Goal: Entertainment & Leisure: Consume media (video, audio)

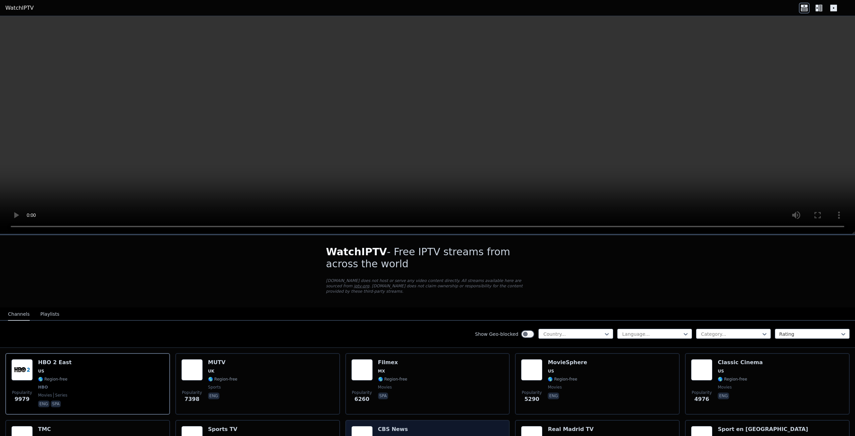
scroll to position [134, 0]
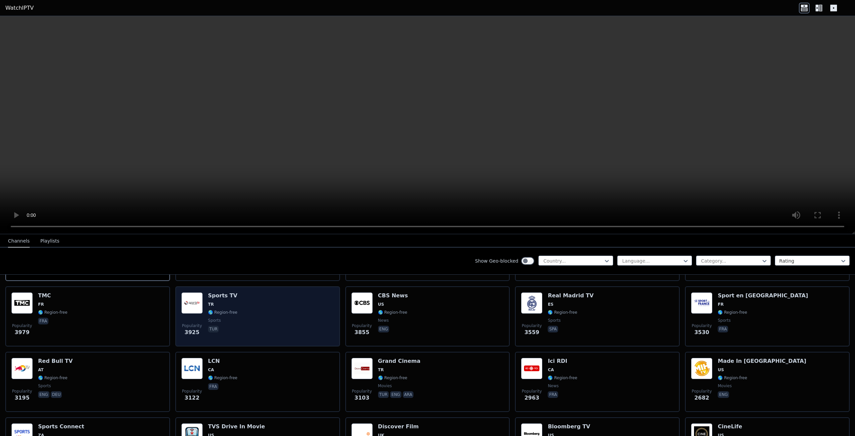
click at [284, 302] on div "Popularity 3925 Sports TV TR 🌎 Region-free sports tur" at bounding box center [257, 316] width 153 height 48
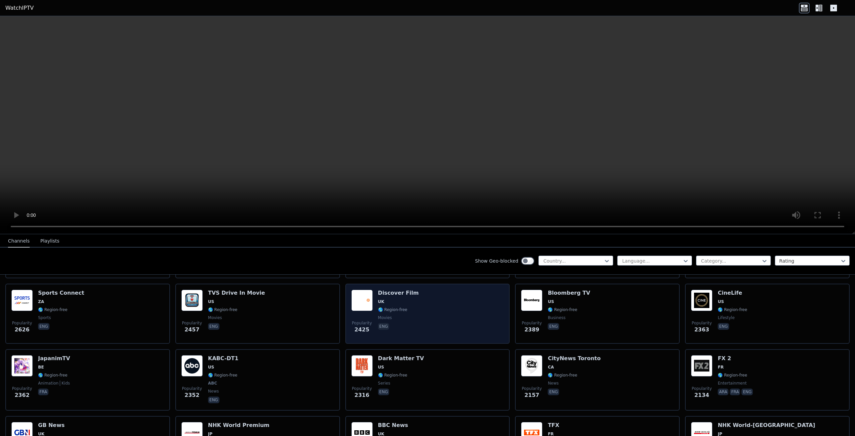
scroll to position [0, 0]
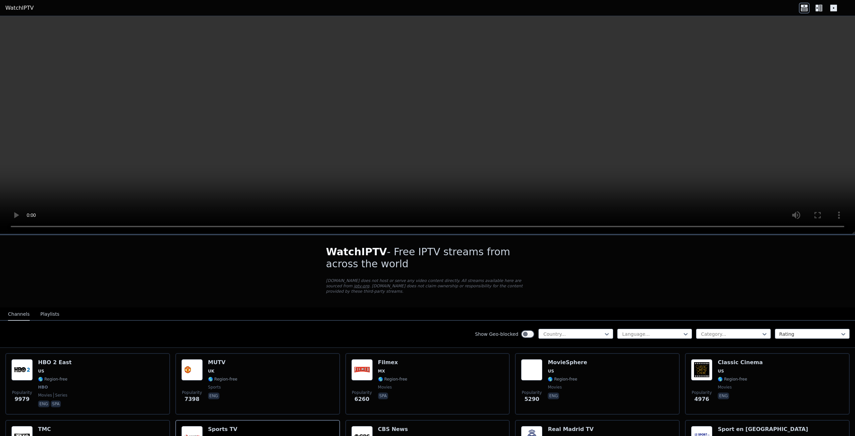
click at [49, 312] on button "Playlists" at bounding box center [49, 314] width 19 height 13
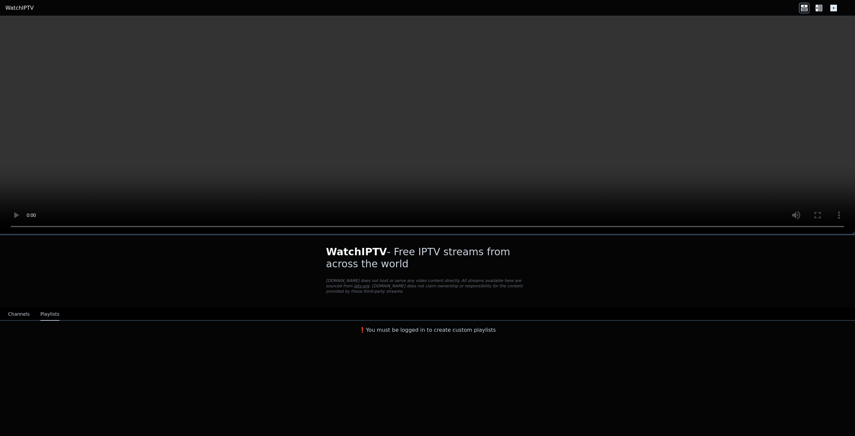
click at [19, 308] on button "Channels" at bounding box center [19, 314] width 22 height 13
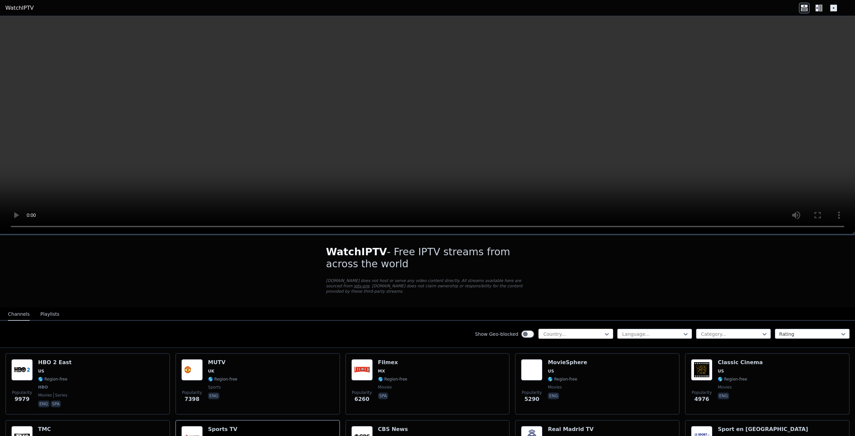
click at [564, 331] on div at bounding box center [573, 334] width 61 height 7
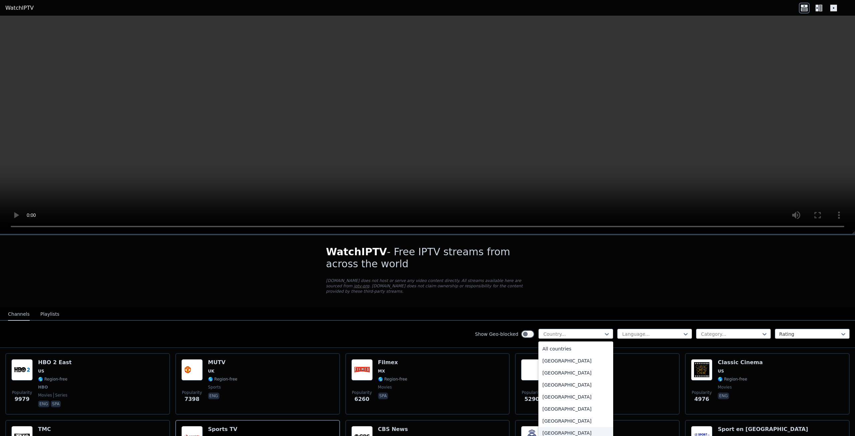
click at [559, 427] on div "[GEOGRAPHIC_DATA]" at bounding box center [576, 433] width 75 height 12
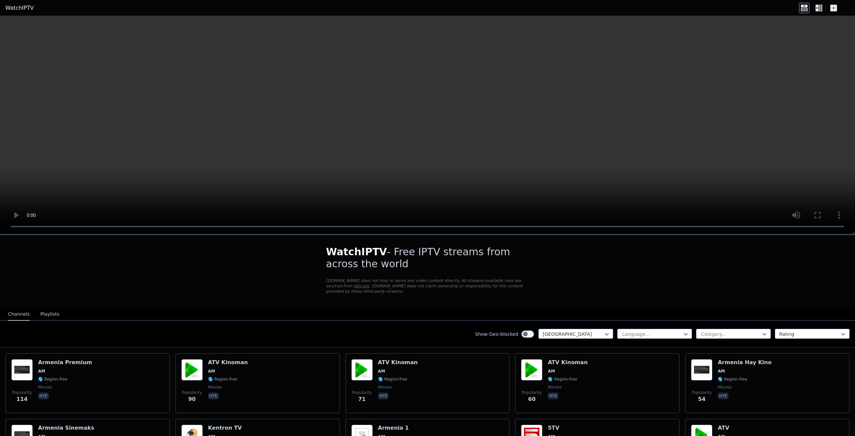
click at [396, 290] on div "WatchIPTV - Free IPTV streams from across the world [DOMAIN_NAME] does not host…" at bounding box center [427, 271] width 225 height 72
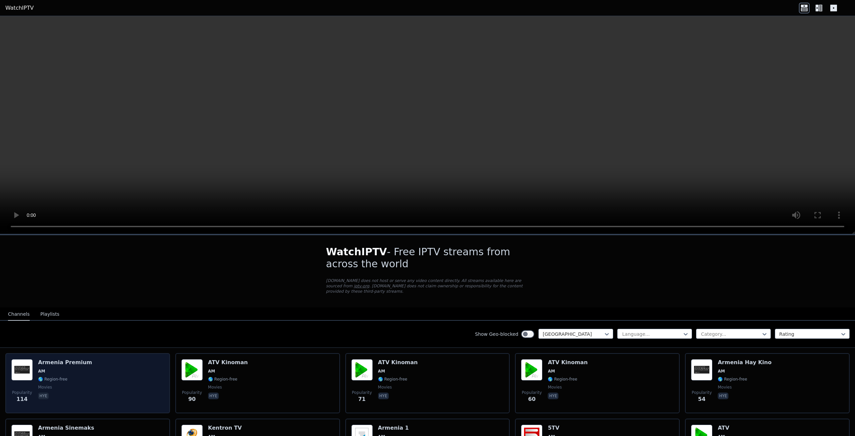
click at [122, 383] on div "Popularity 114 Armenia Premium AM 🌎 Region-free movies hye" at bounding box center [87, 383] width 153 height 48
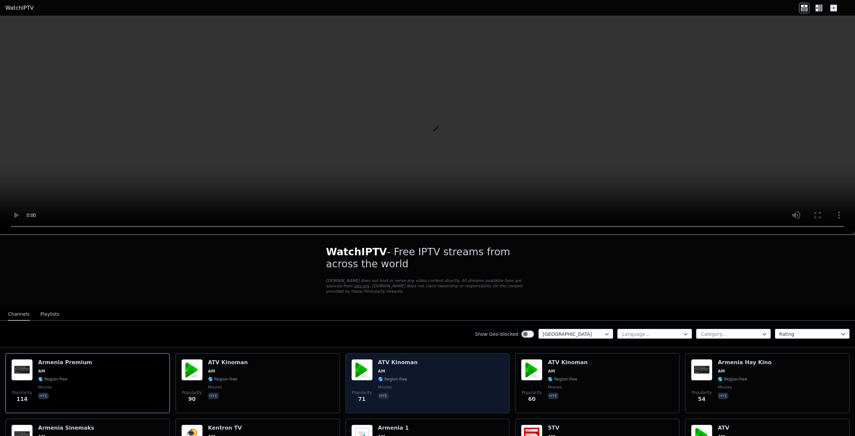
scroll to position [33, 0]
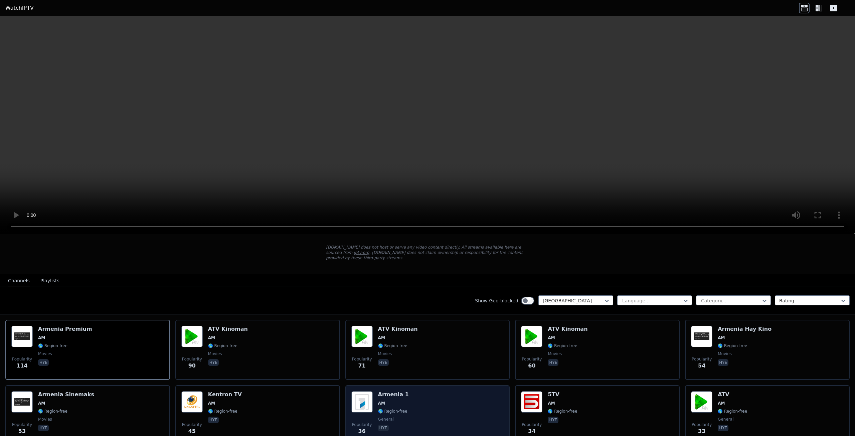
click at [420, 397] on div "Popularity 36 [GEOGRAPHIC_DATA] 1 AM 🌎 Region-free general [PERSON_NAME]" at bounding box center [427, 415] width 153 height 48
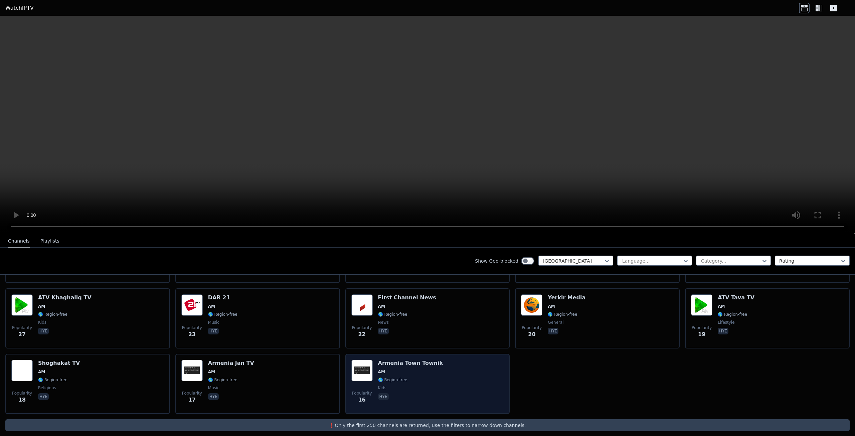
scroll to position [27, 0]
